Goal: Task Accomplishment & Management: Use online tool/utility

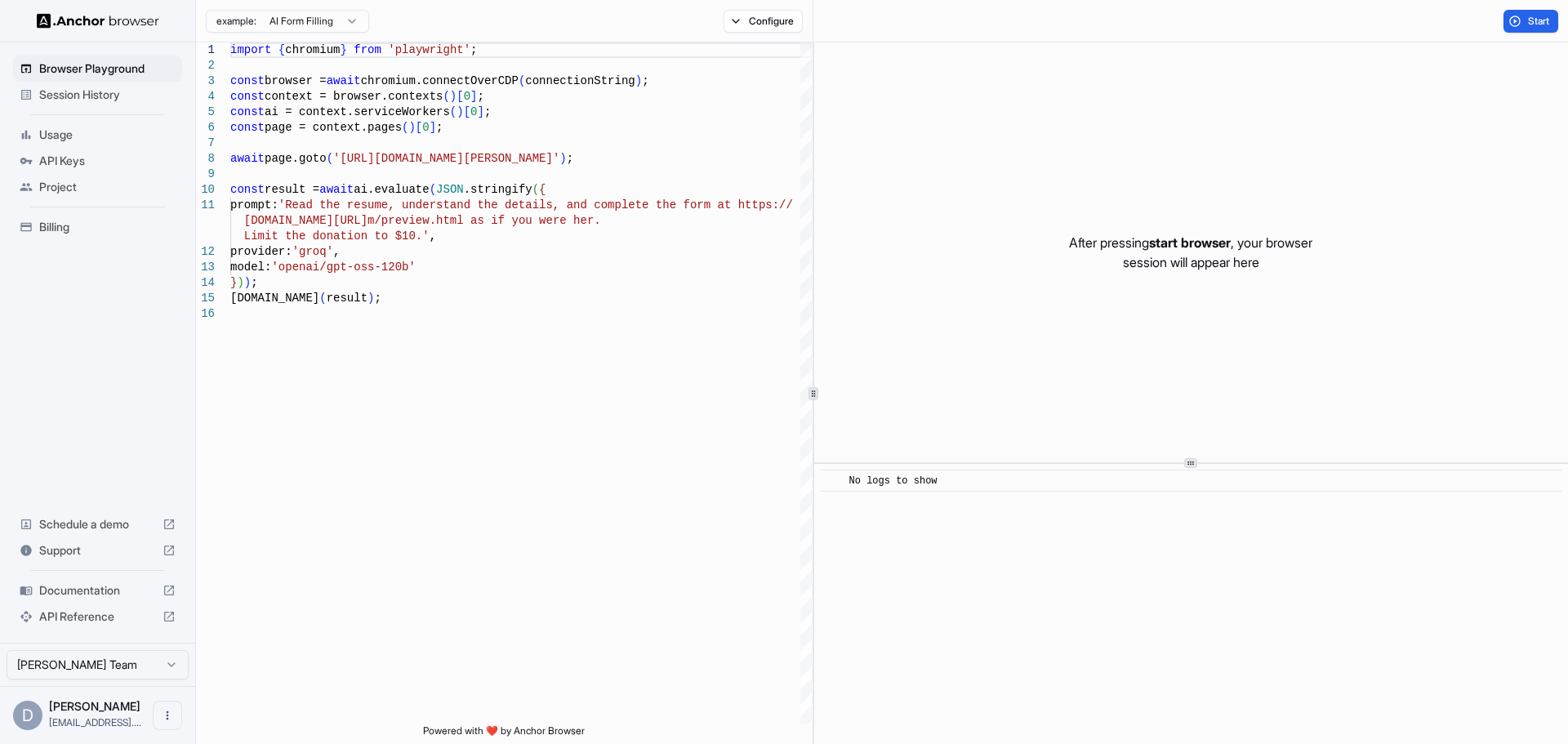
click at [1532, 17] on span "Start" at bounding box center [1539, 21] width 23 height 13
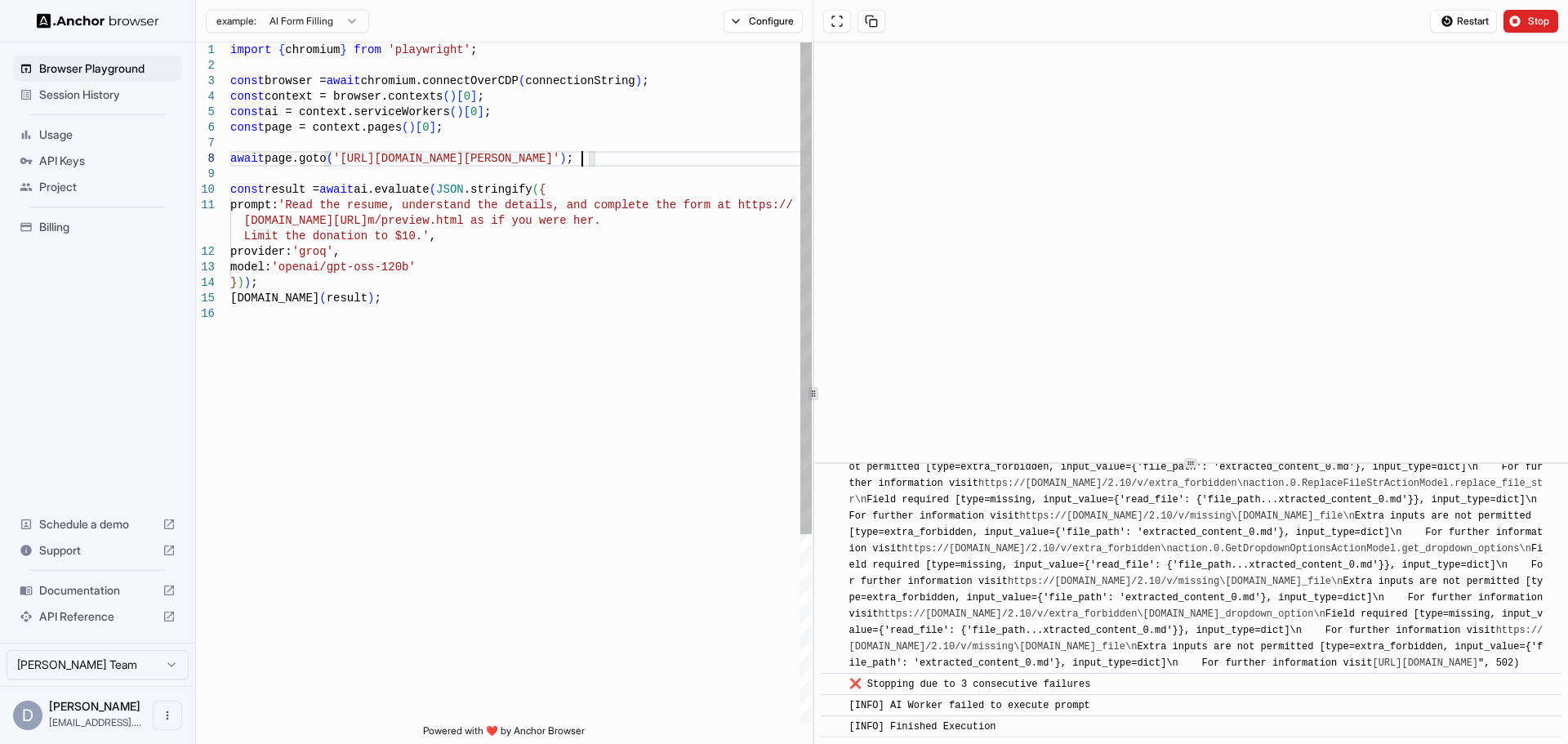
click at [580, 156] on div "import { chromium } from 'playwright' ; const browser = await chromium.connectO…" at bounding box center [521, 515] width 582 height 947
click at [300, 202] on div "import { chromium } from 'playwright' ; const browser = await chromium.connectO…" at bounding box center [521, 515] width 582 height 947
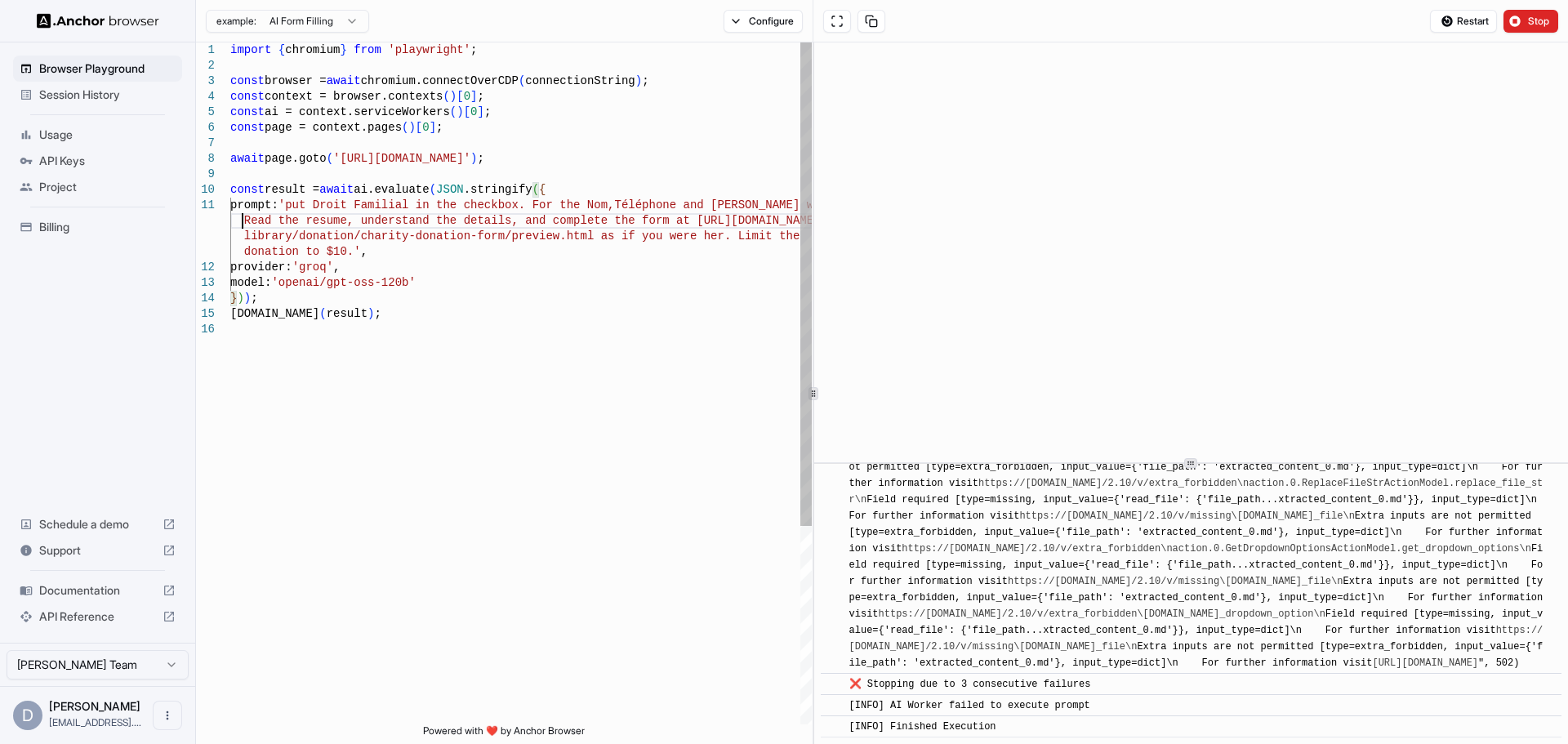
scroll to position [17, 0]
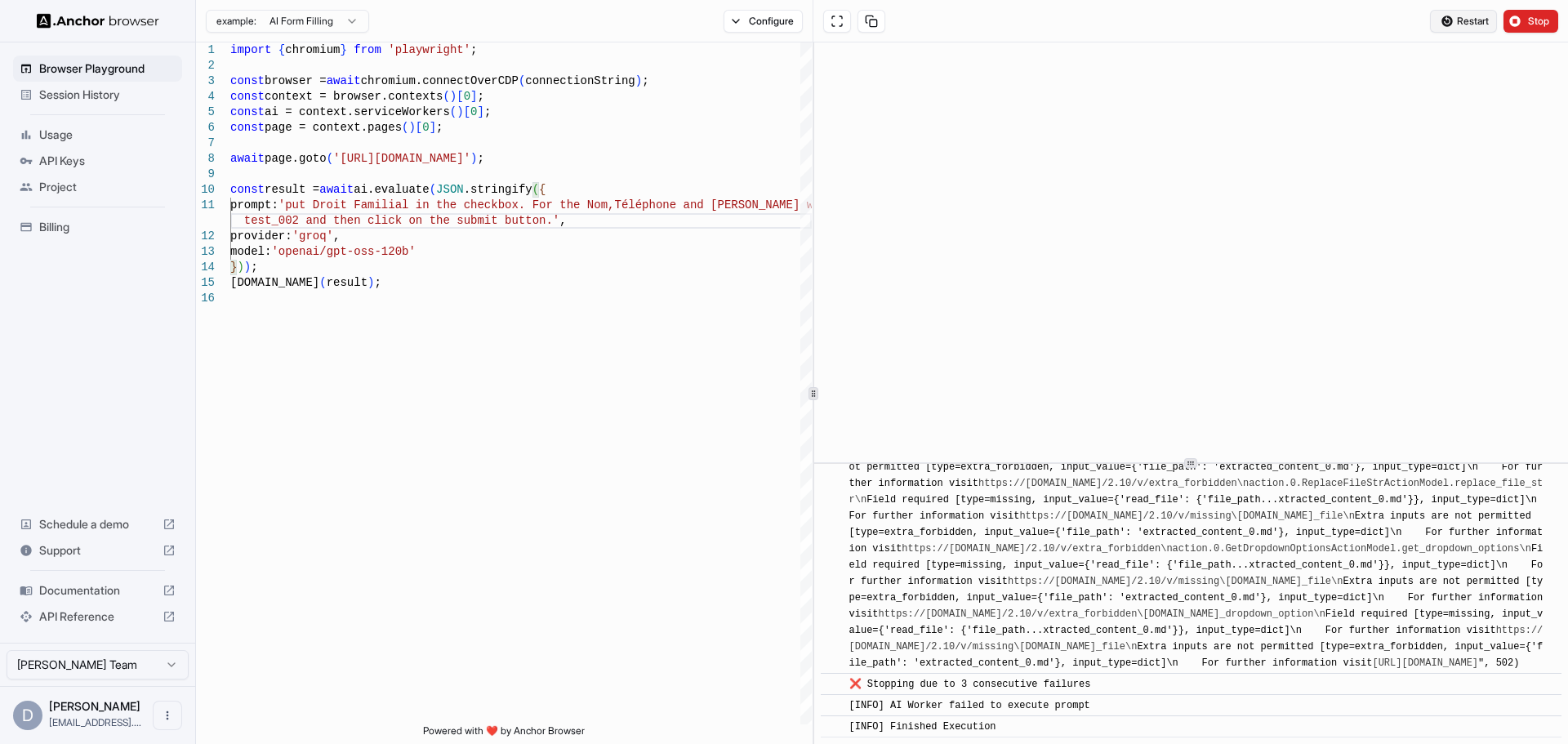
type textarea "**********"
click at [1464, 20] on span "Restart" at bounding box center [1473, 21] width 32 height 13
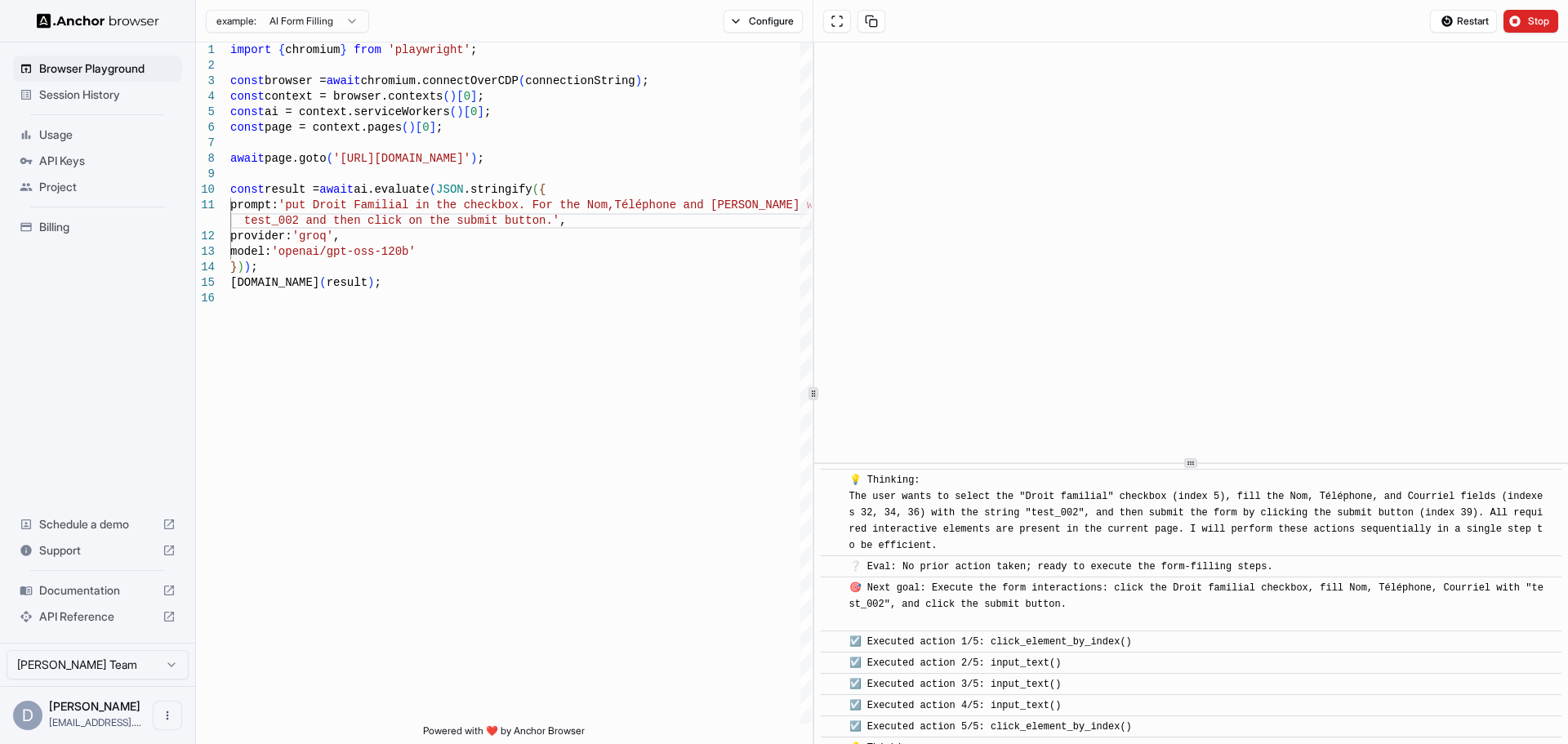
scroll to position [306, 0]
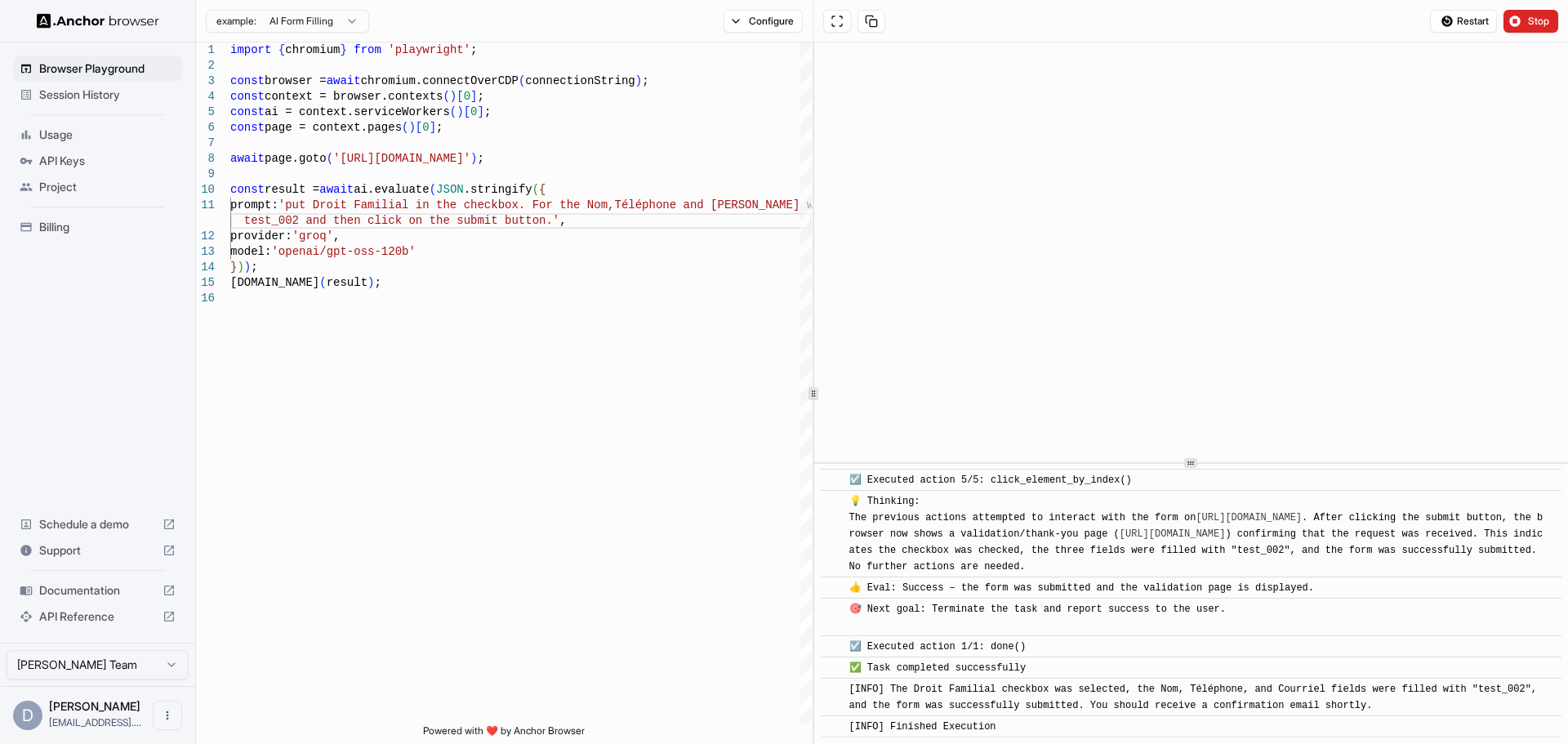
click at [90, 97] on span "Session History" at bounding box center [107, 94] width 136 height 17
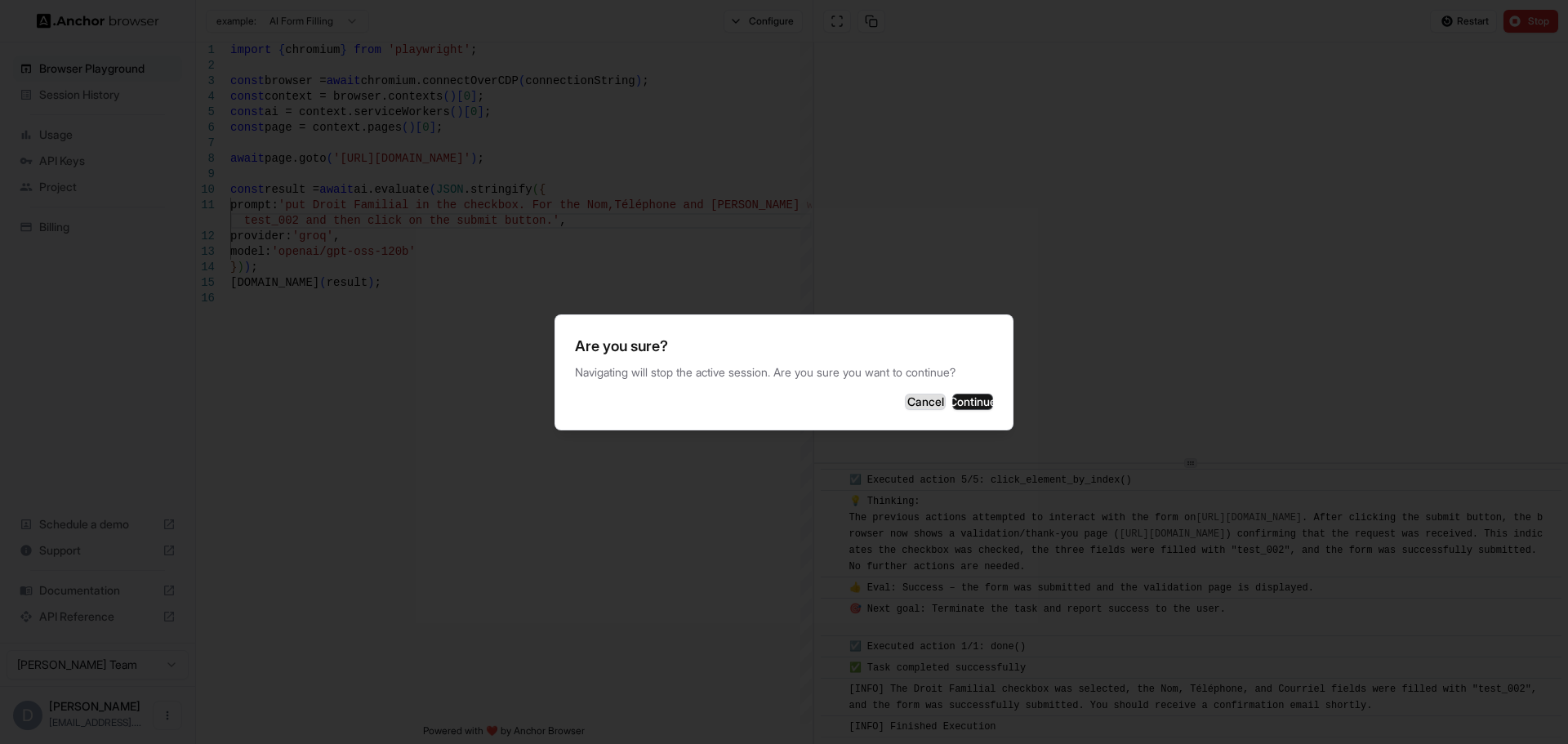
click at [905, 399] on button "Cancel" at bounding box center [925, 401] width 40 height 17
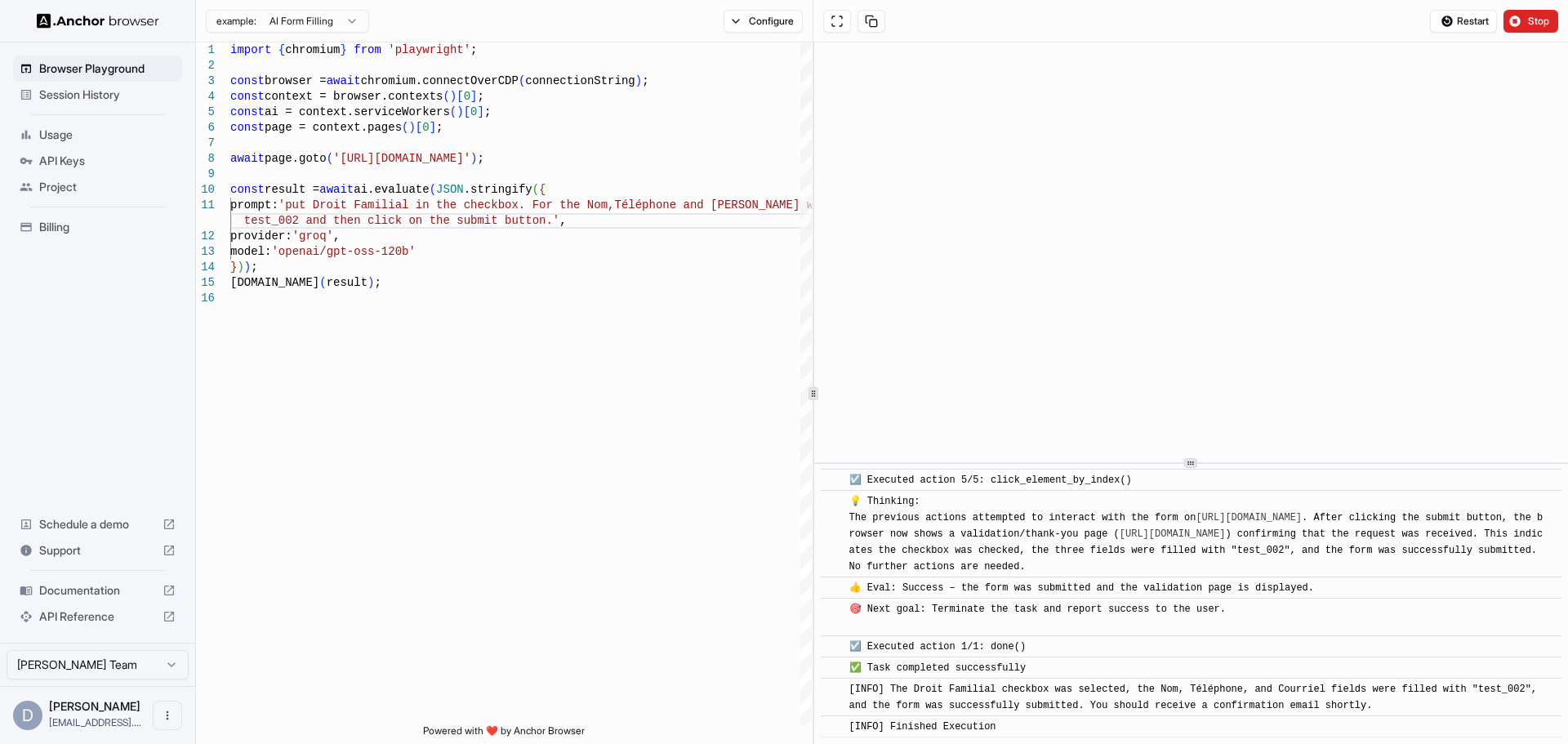
click at [62, 161] on span "API Keys" at bounding box center [107, 161] width 136 height 17
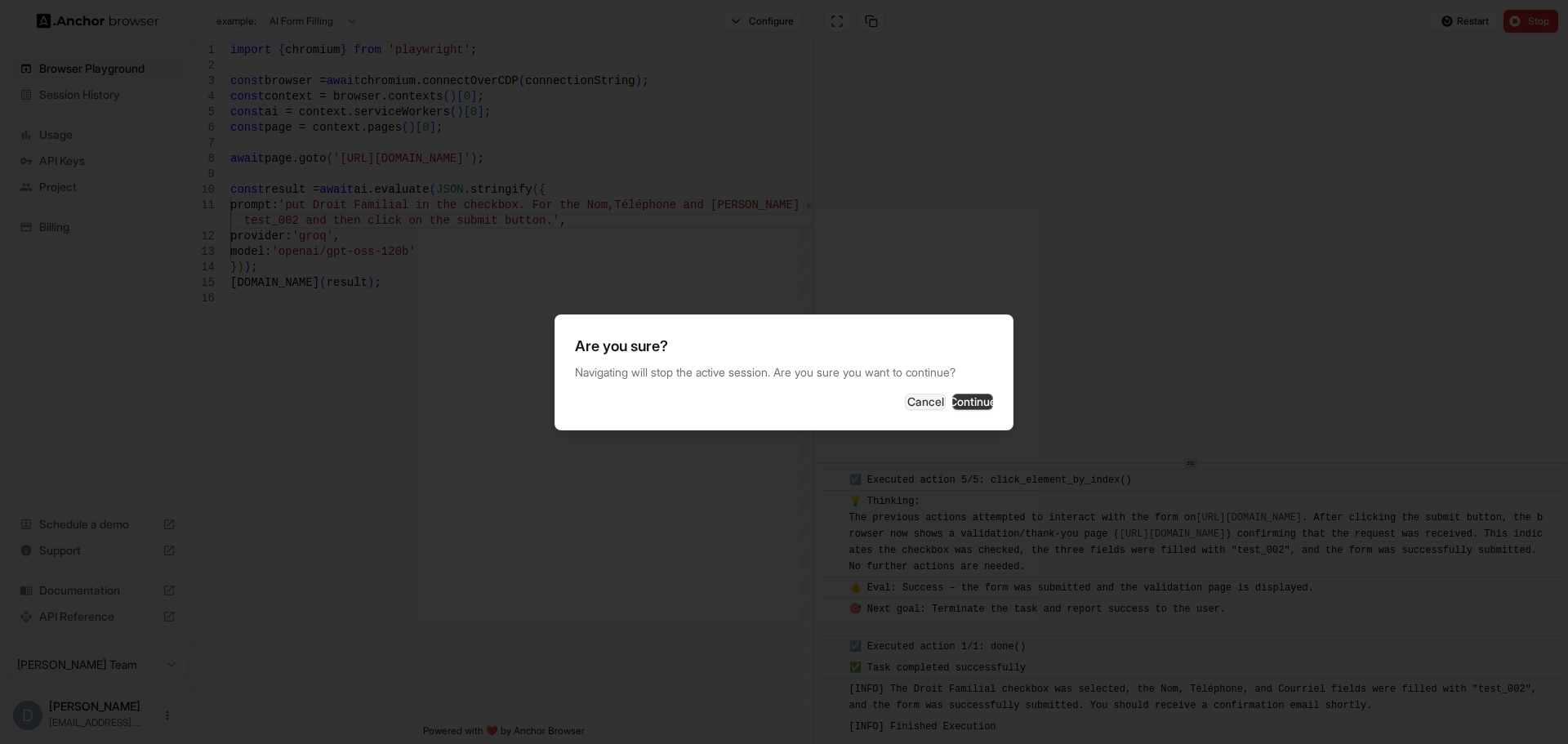
click at [956, 410] on button "Continue" at bounding box center [972, 401] width 40 height 17
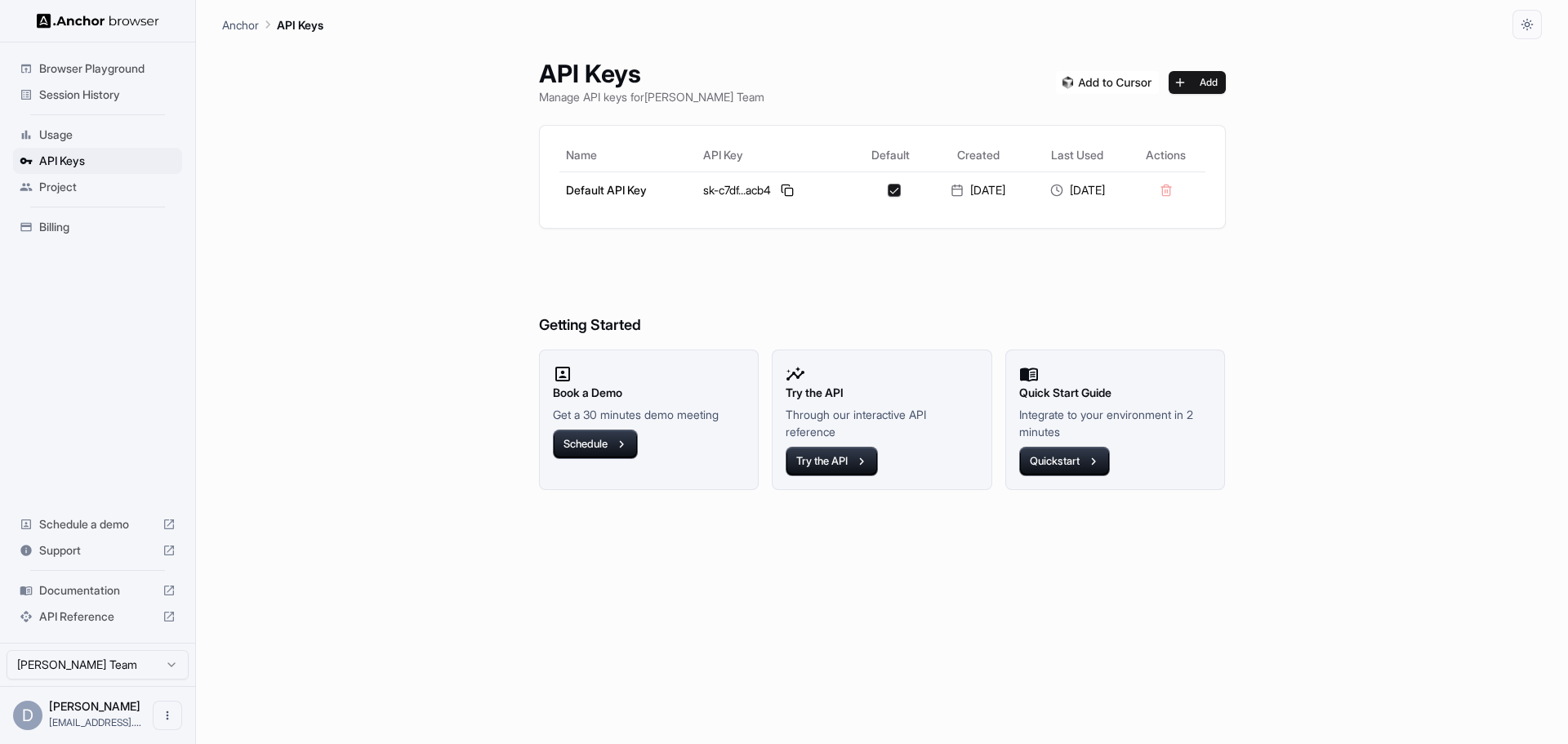
click at [97, 130] on span "Usage" at bounding box center [107, 135] width 136 height 17
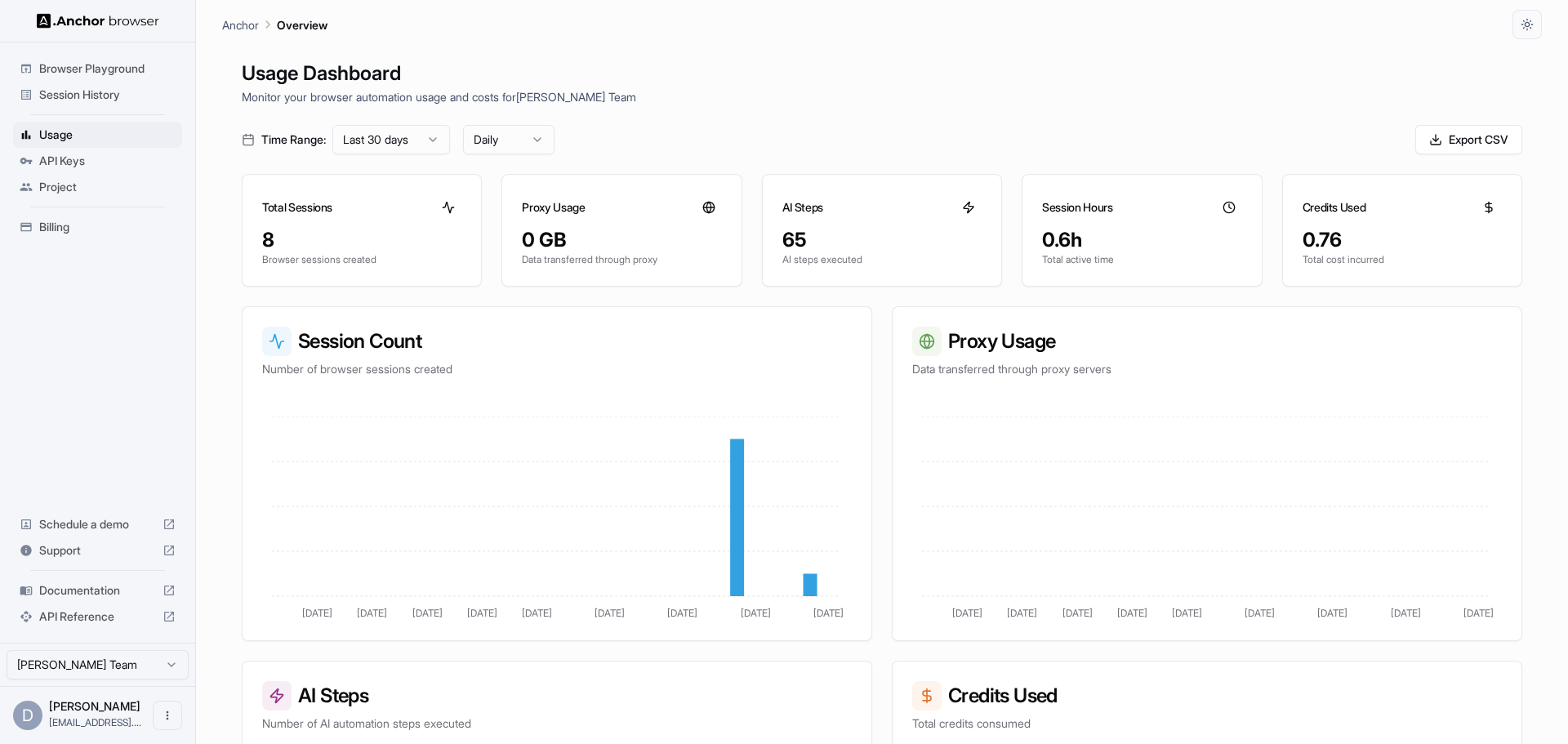
click at [121, 165] on span "API Keys" at bounding box center [107, 161] width 136 height 17
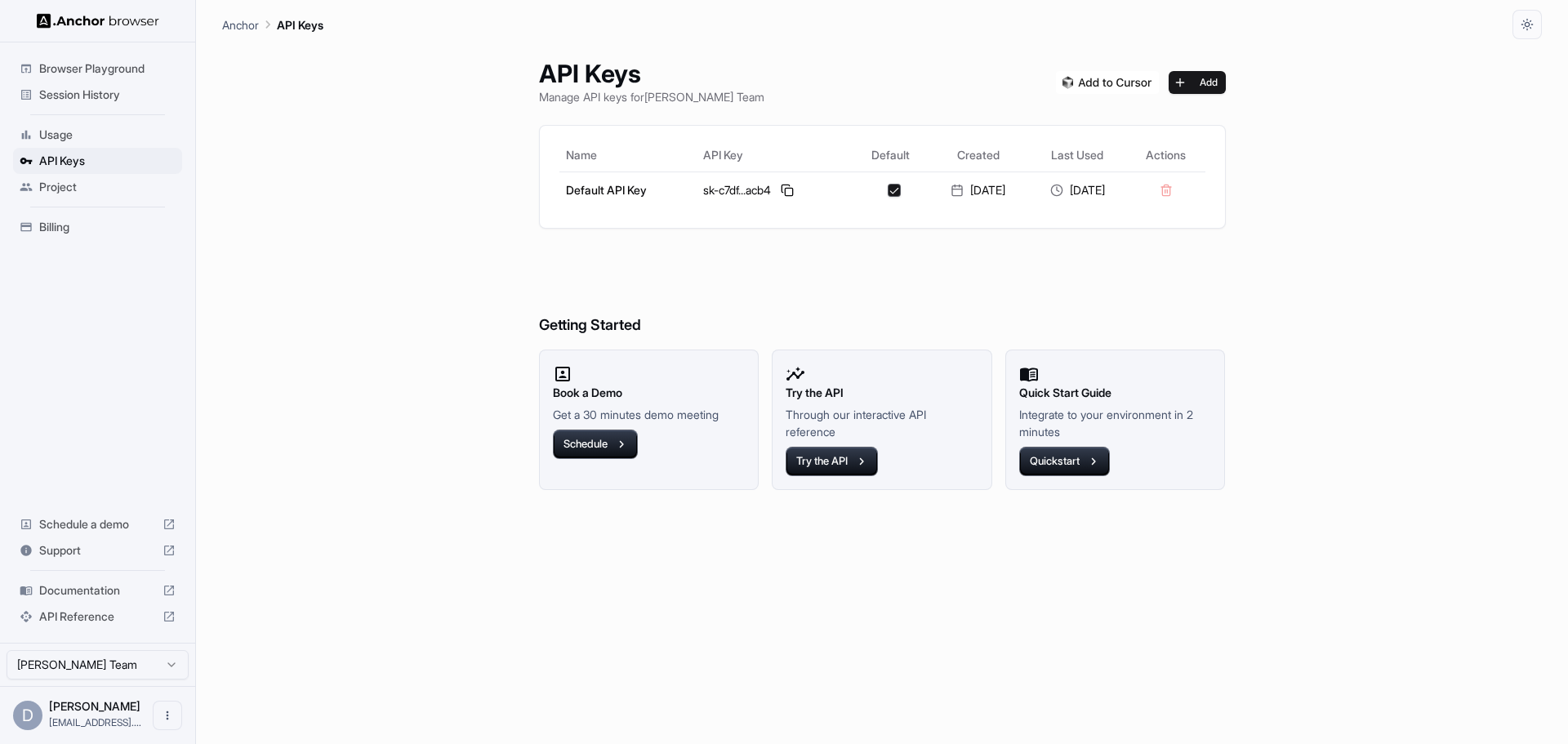
click at [77, 190] on span "Project" at bounding box center [107, 187] width 136 height 17
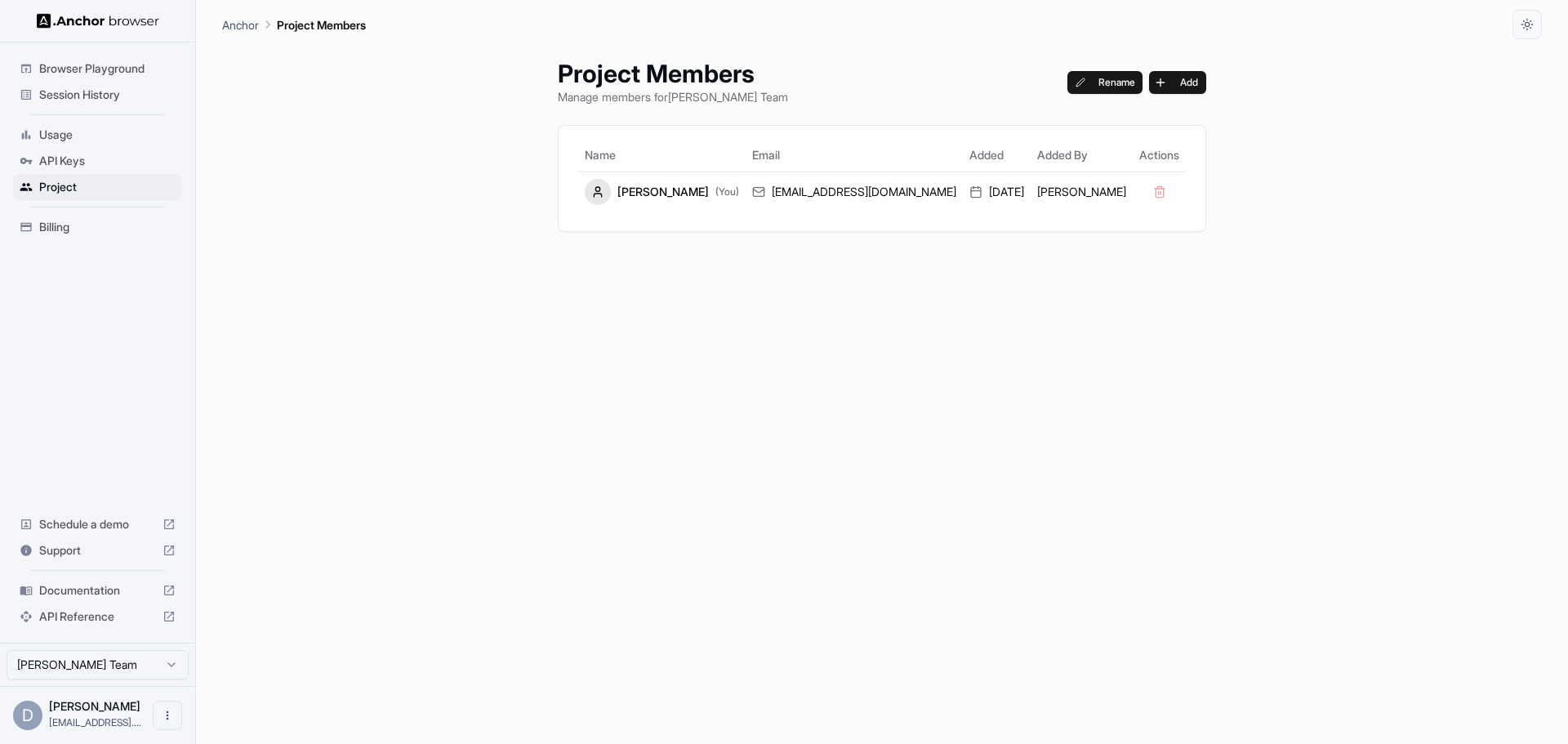
click at [77, 165] on span "API Keys" at bounding box center [107, 161] width 136 height 17
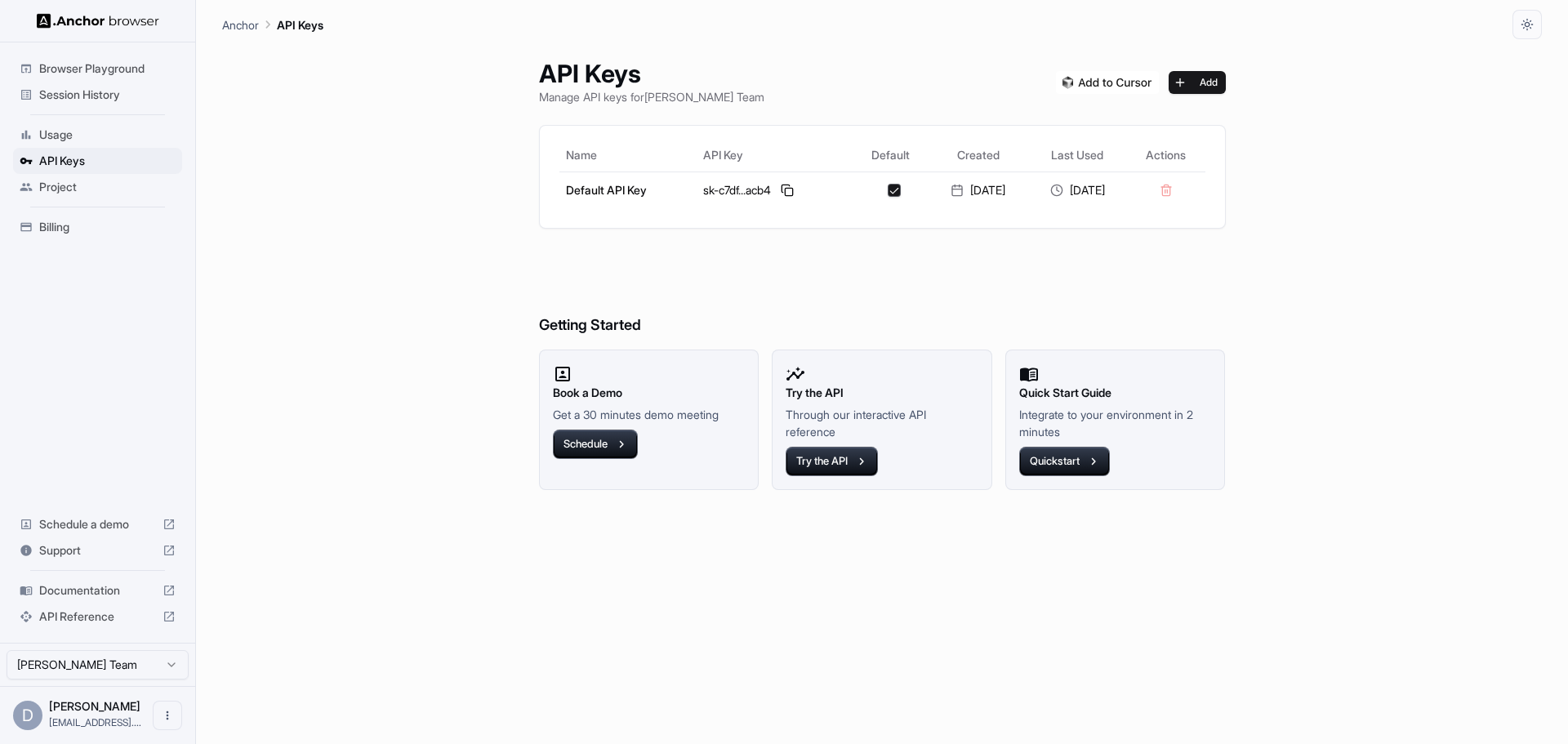
click at [75, 135] on span "Usage" at bounding box center [107, 135] width 136 height 17
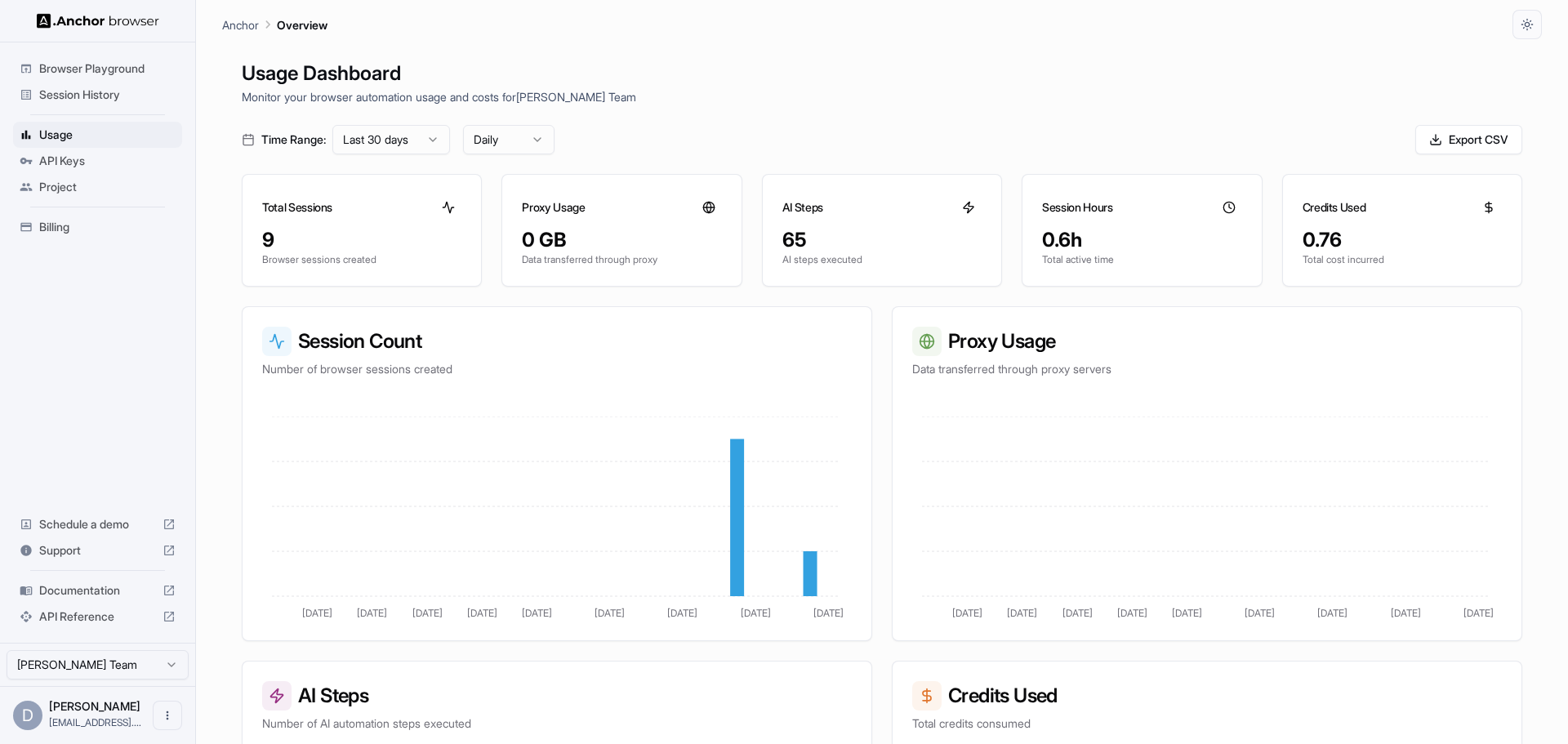
click at [86, 99] on span "Session History" at bounding box center [107, 94] width 136 height 17
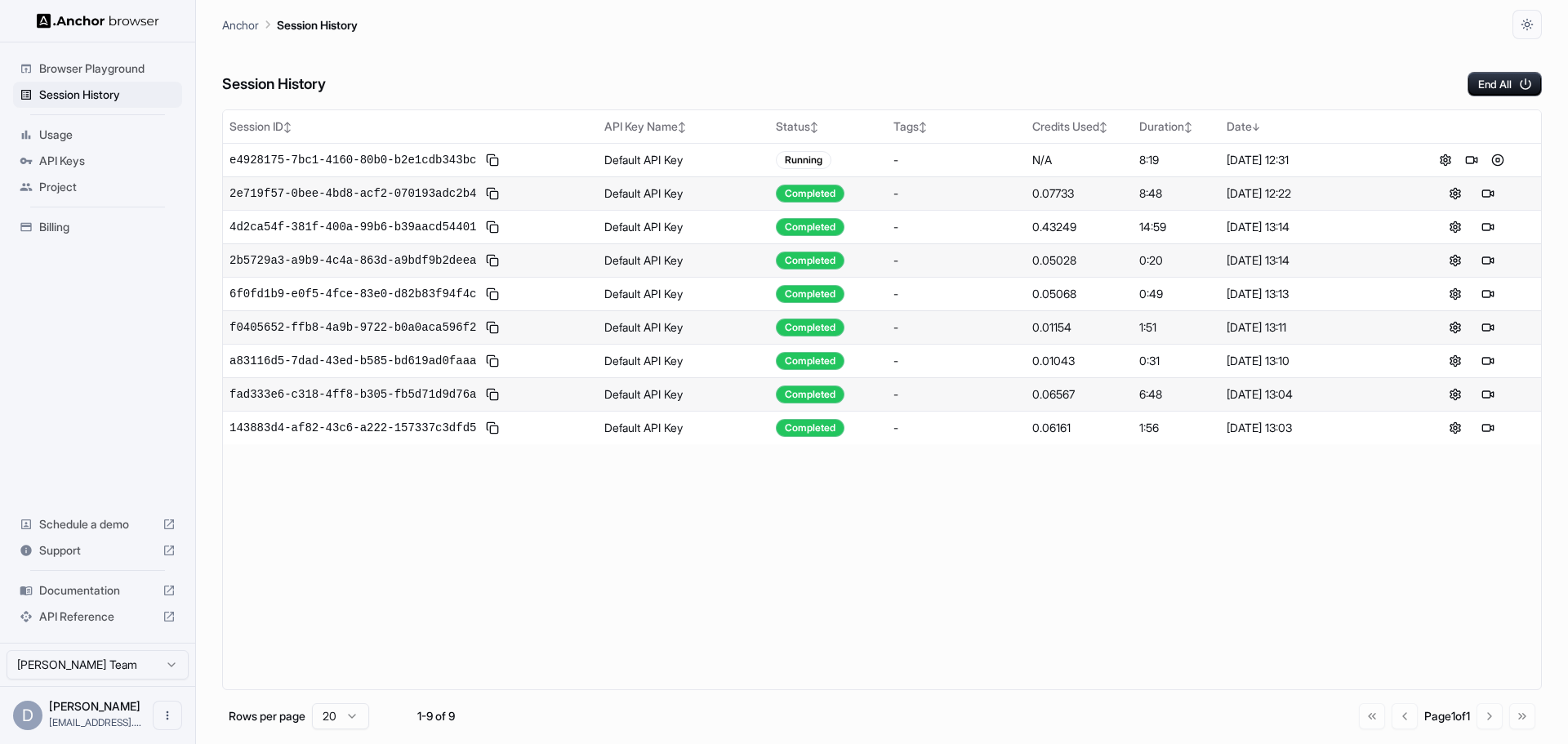
click at [95, 70] on span "Browser Playground" at bounding box center [107, 69] width 136 height 17
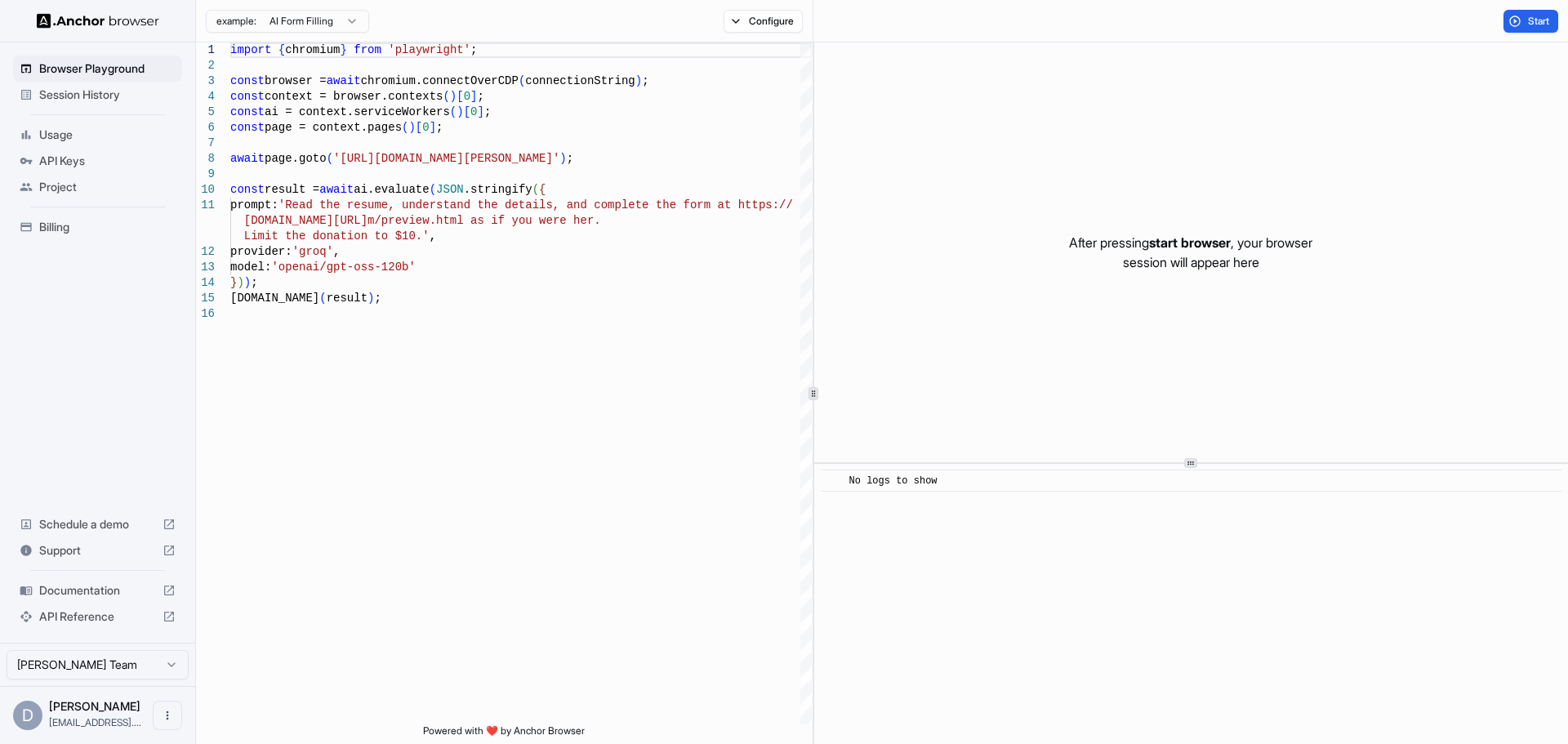
click at [90, 158] on span "API Keys" at bounding box center [107, 161] width 136 height 17
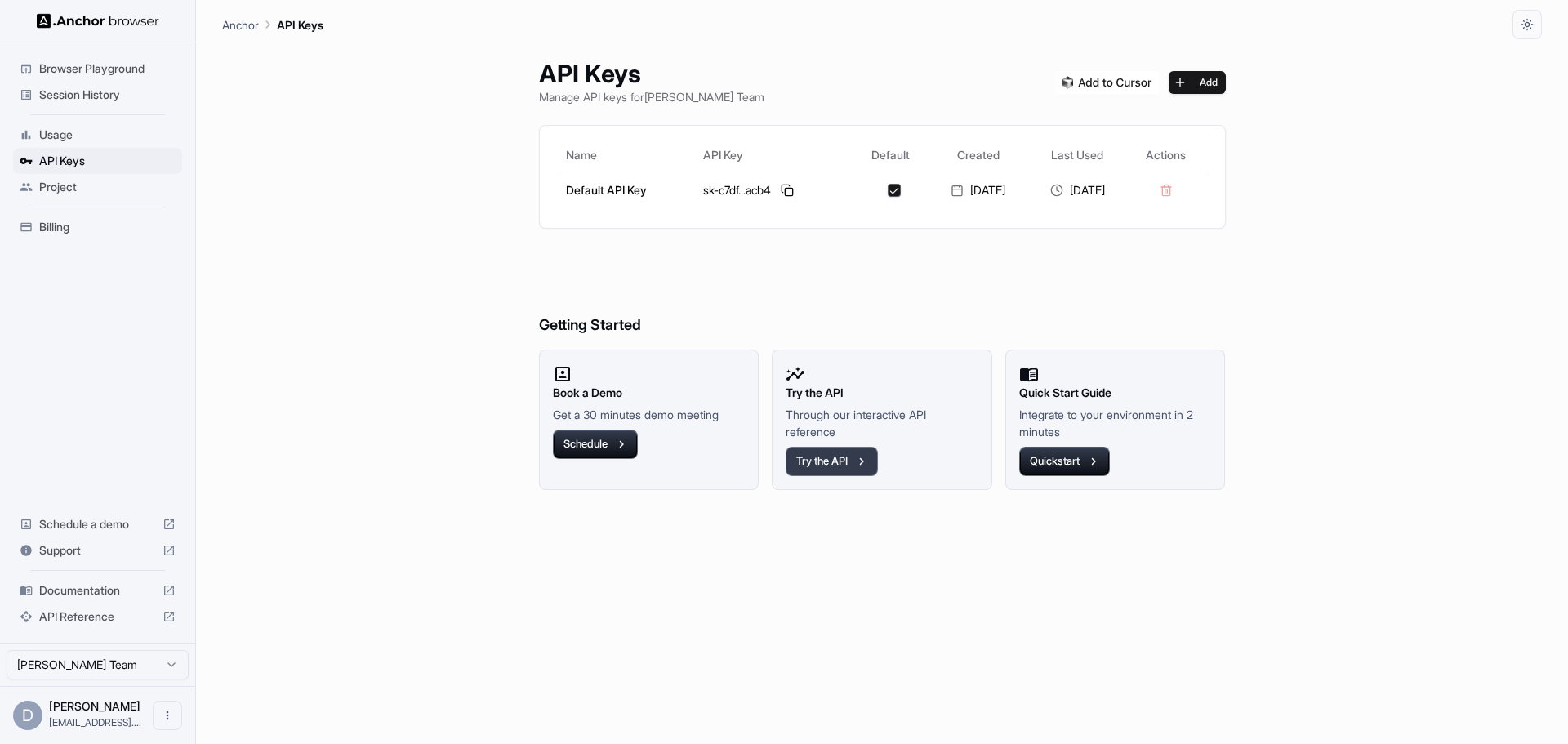
click at [858, 457] on icon "button" at bounding box center [861, 461] width 15 height 15
